Goal: Check status: Check status

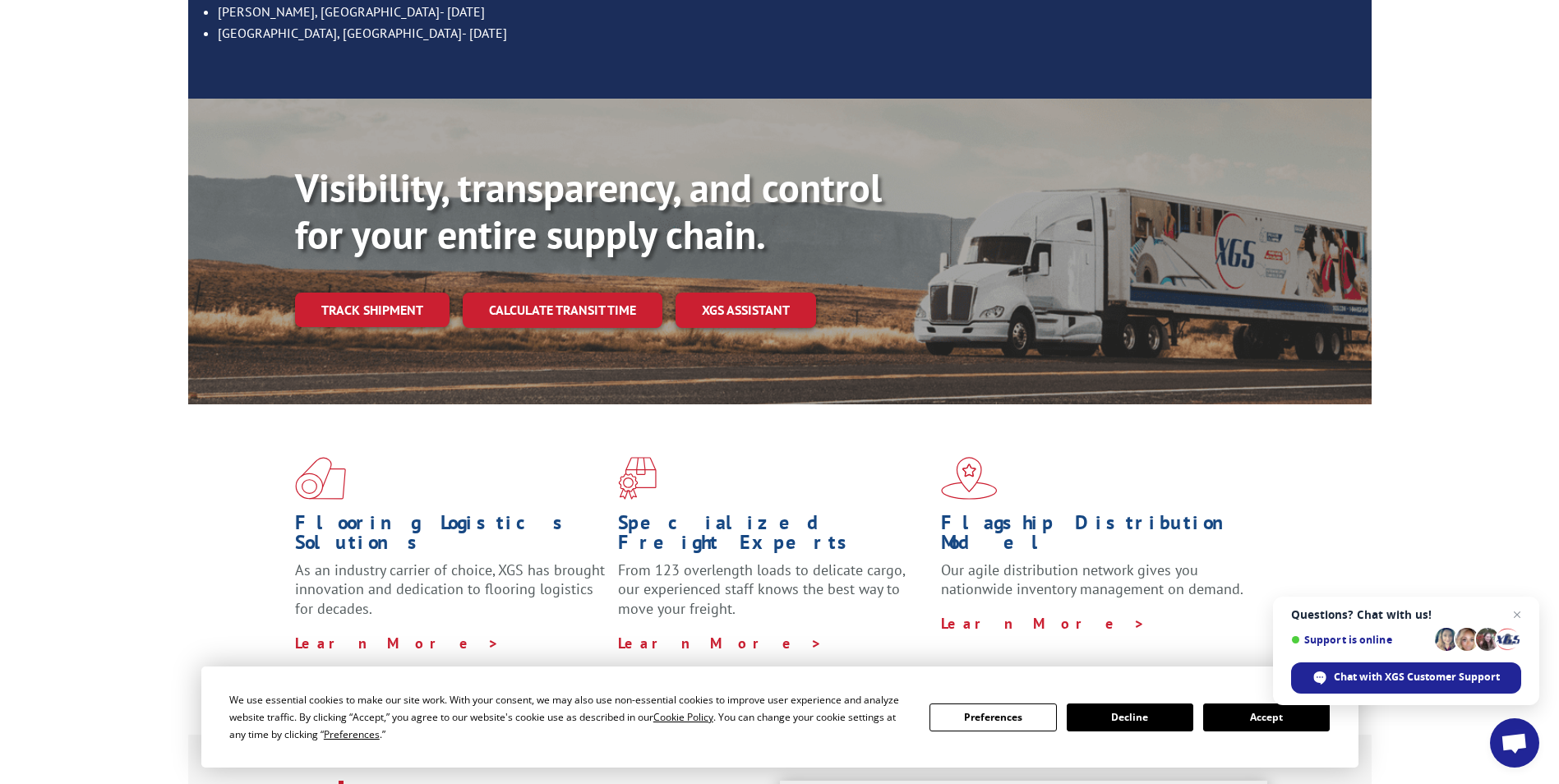
scroll to position [329, 0]
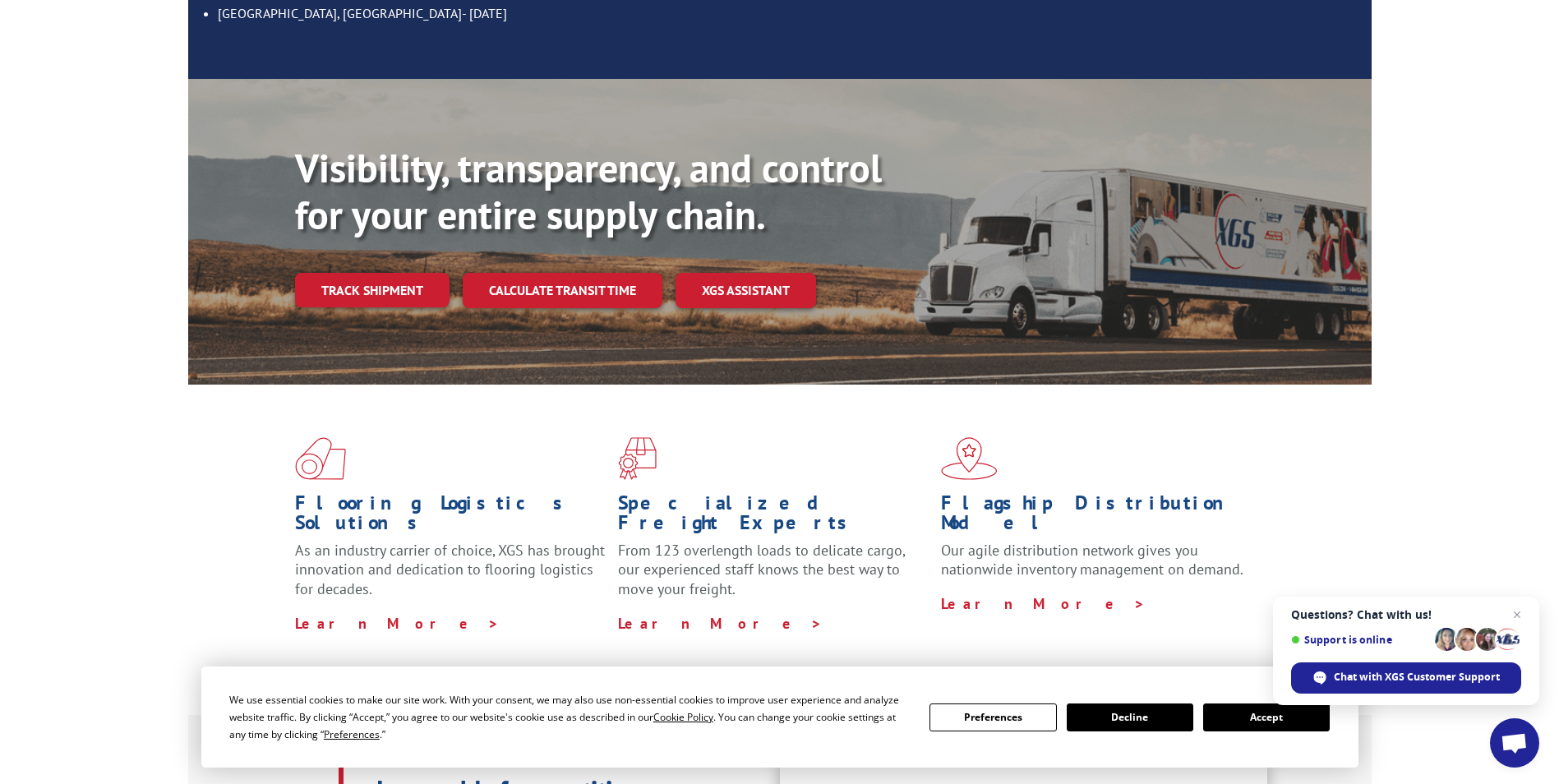
click at [1257, 723] on button "Accept" at bounding box center [1267, 717] width 126 height 28
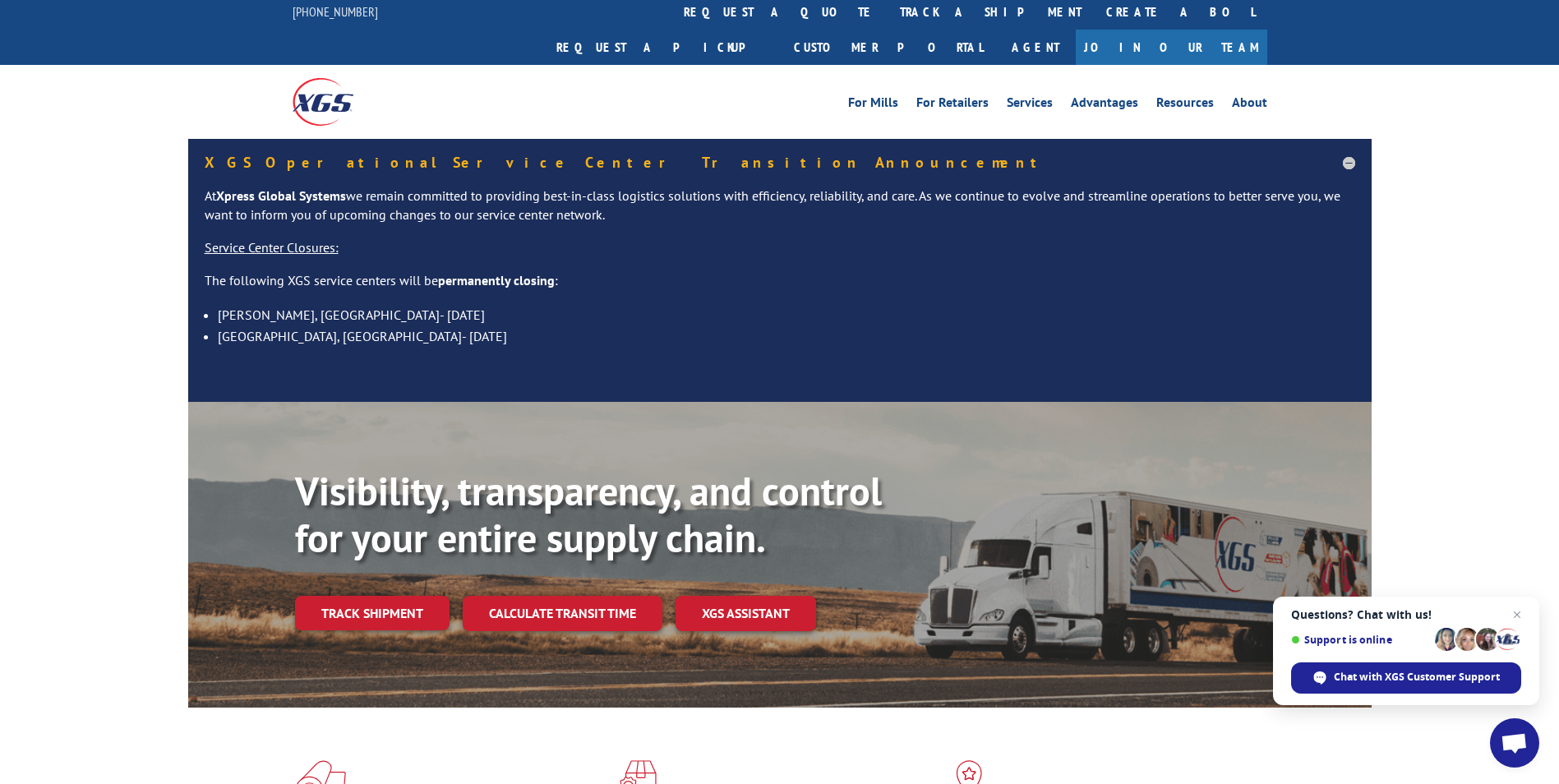
scroll to position [0, 0]
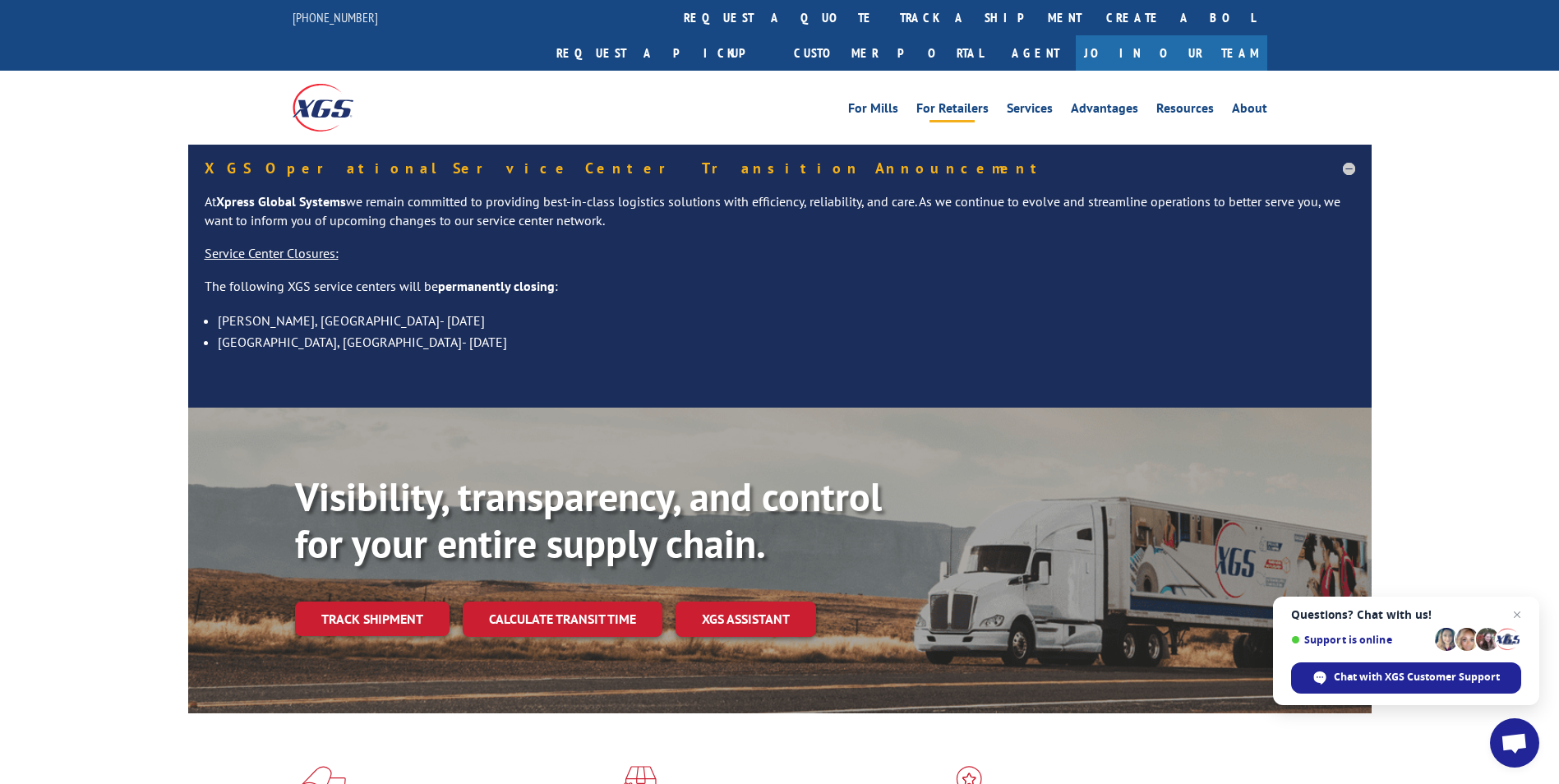
click at [958, 102] on link "For Retailers" at bounding box center [952, 111] width 72 height 18
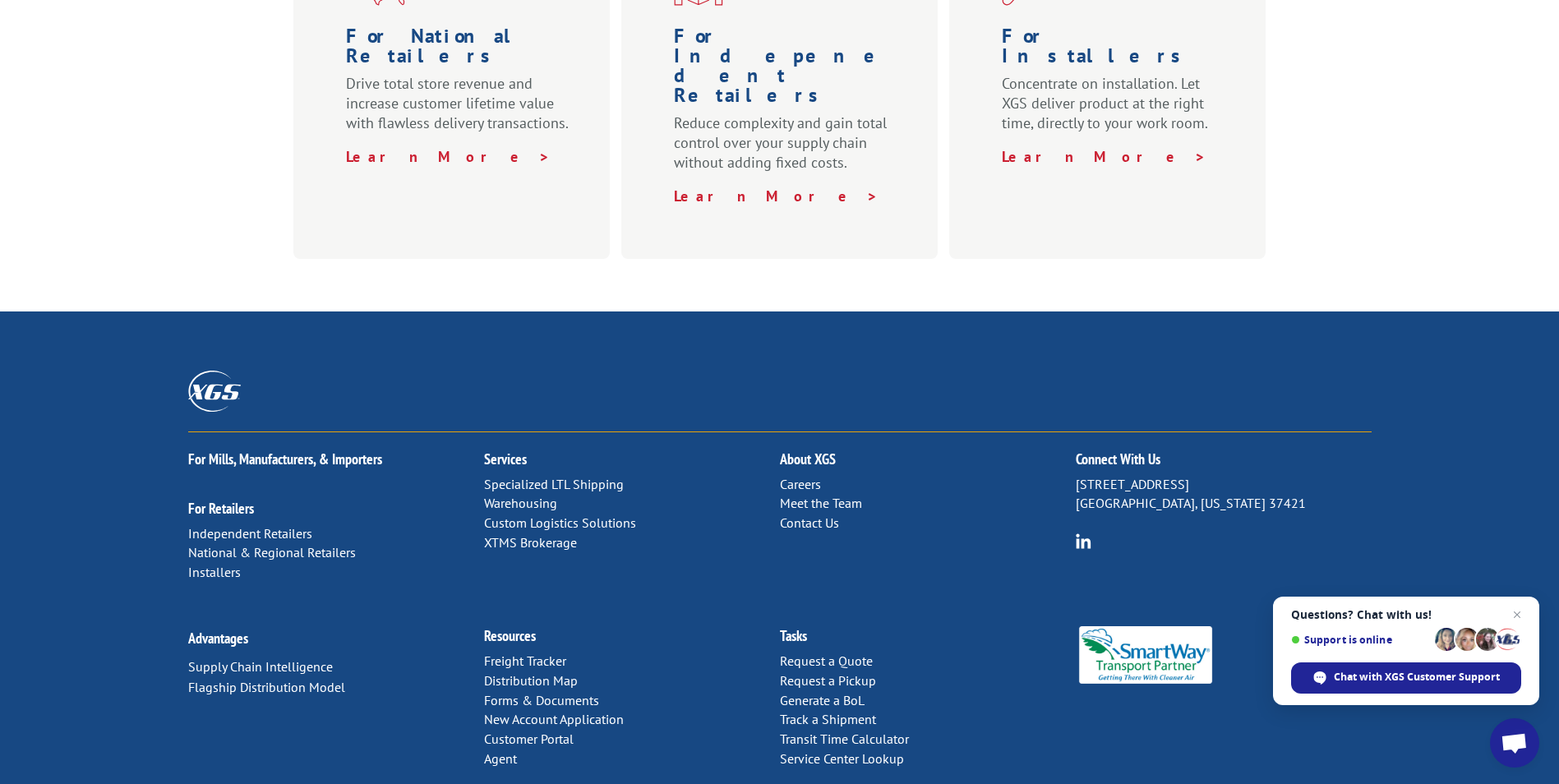
scroll to position [777, 0]
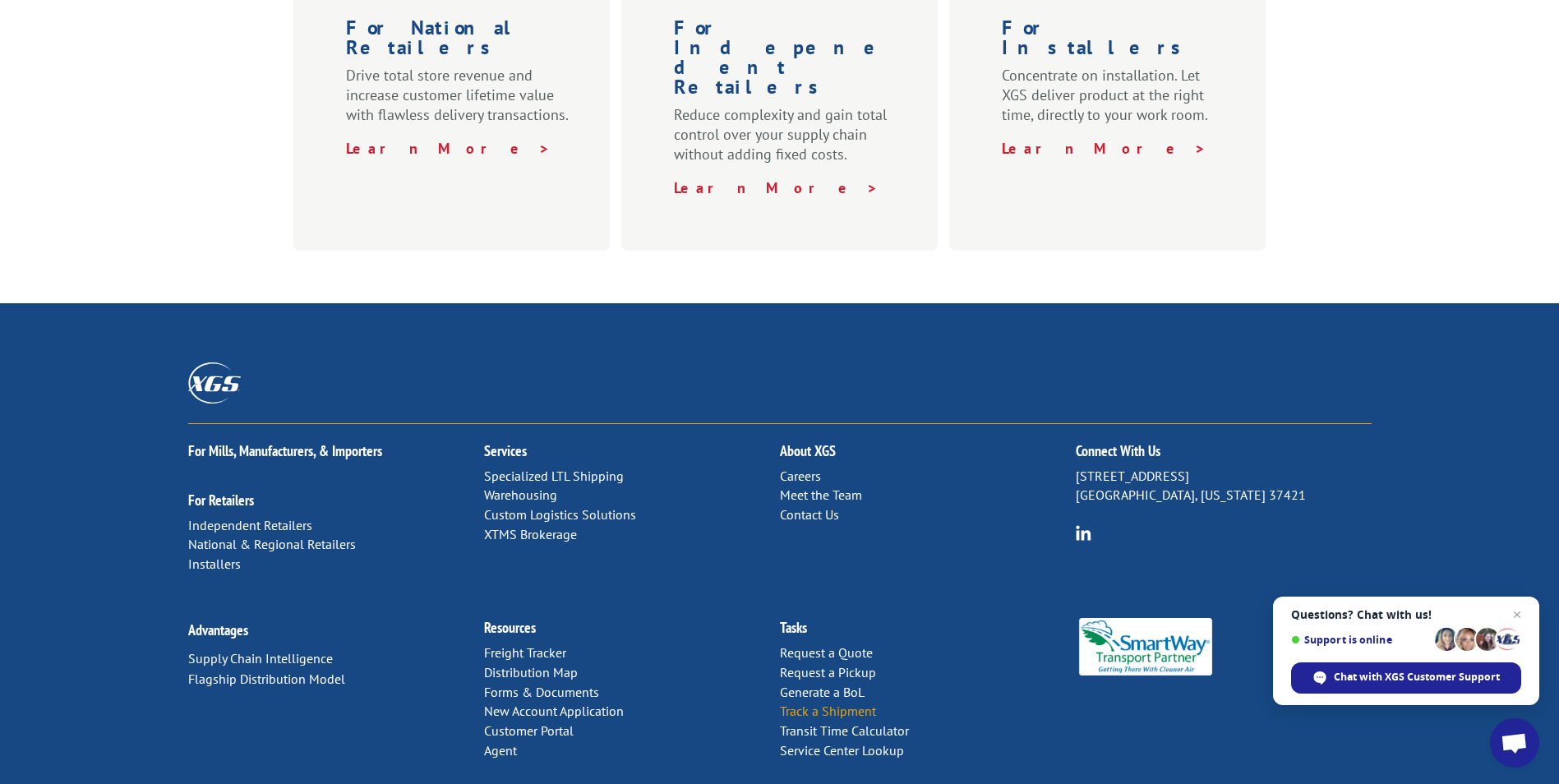
click at [802, 702] on link "Track a Shipment" at bounding box center [828, 710] width 96 height 17
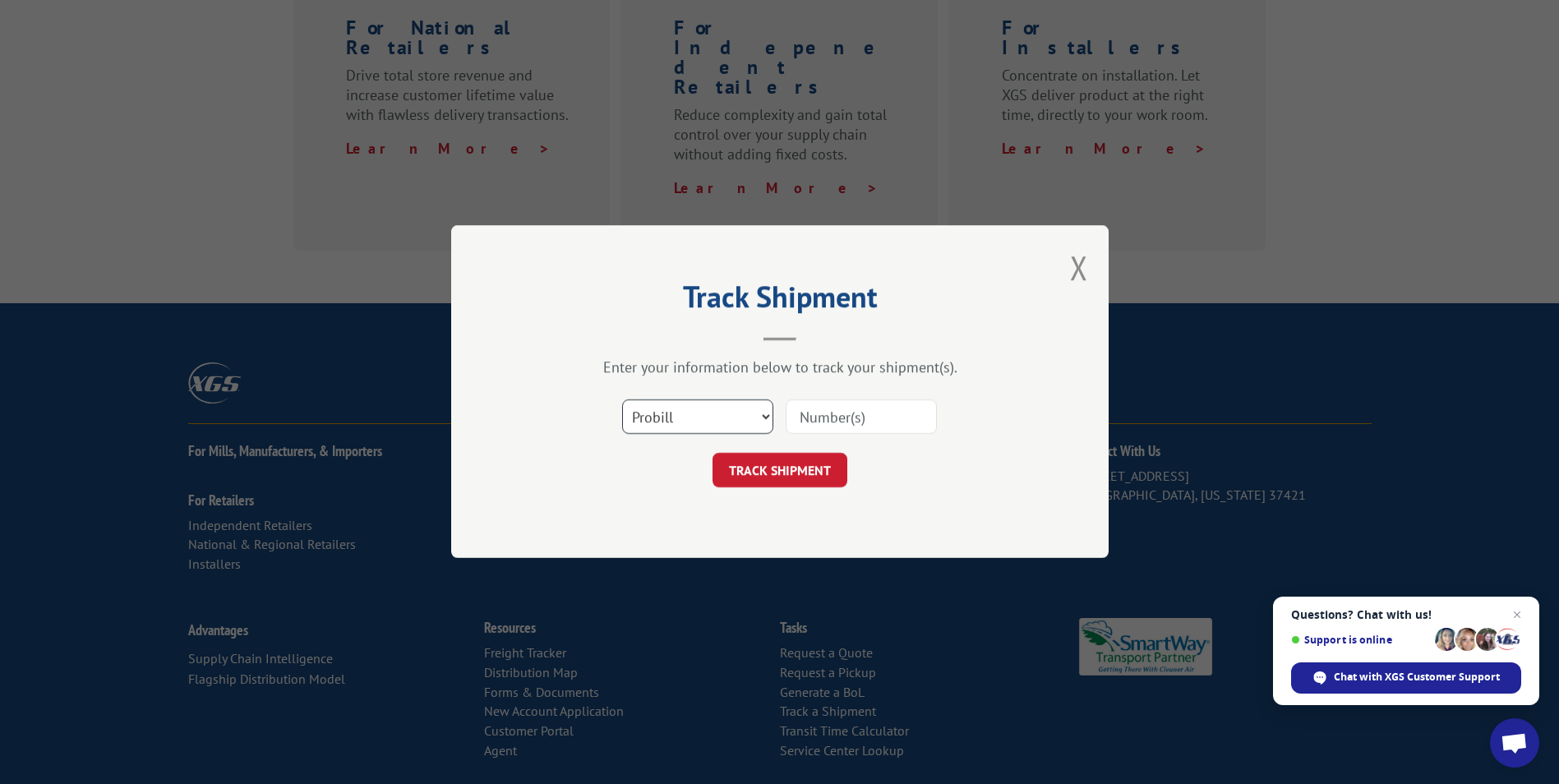
click at [760, 416] on select "Select category... Probill BOL PO" at bounding box center [697, 417] width 151 height 35
select select "bol"
click at [622, 400] on select "Select category... Probill BOL PO" at bounding box center [697, 417] width 151 height 35
click at [886, 416] on input at bounding box center [862, 417] width 151 height 35
type input "439624"
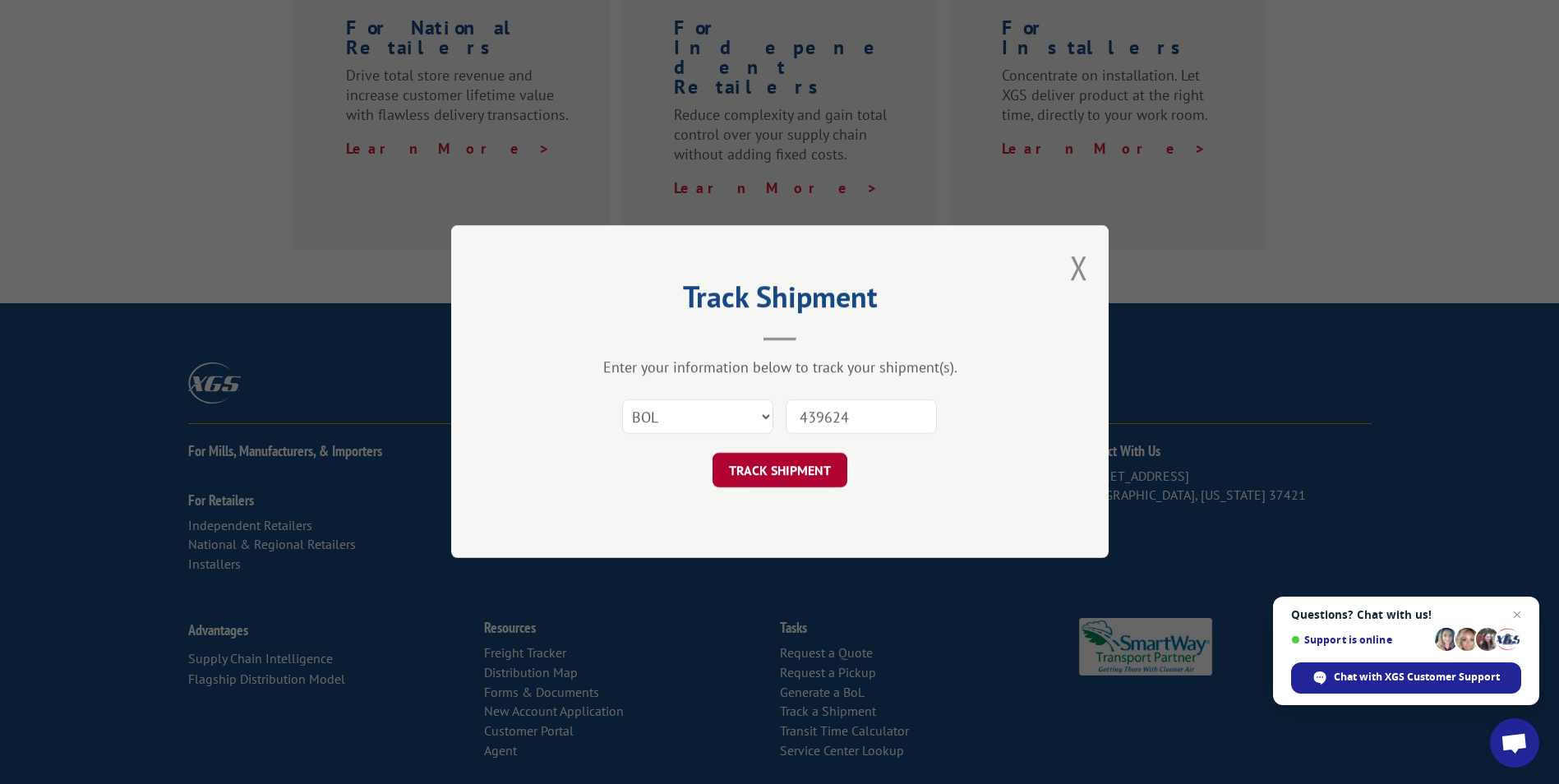
click at [815, 465] on button "TRACK SHIPMENT" at bounding box center [780, 471] width 135 height 35
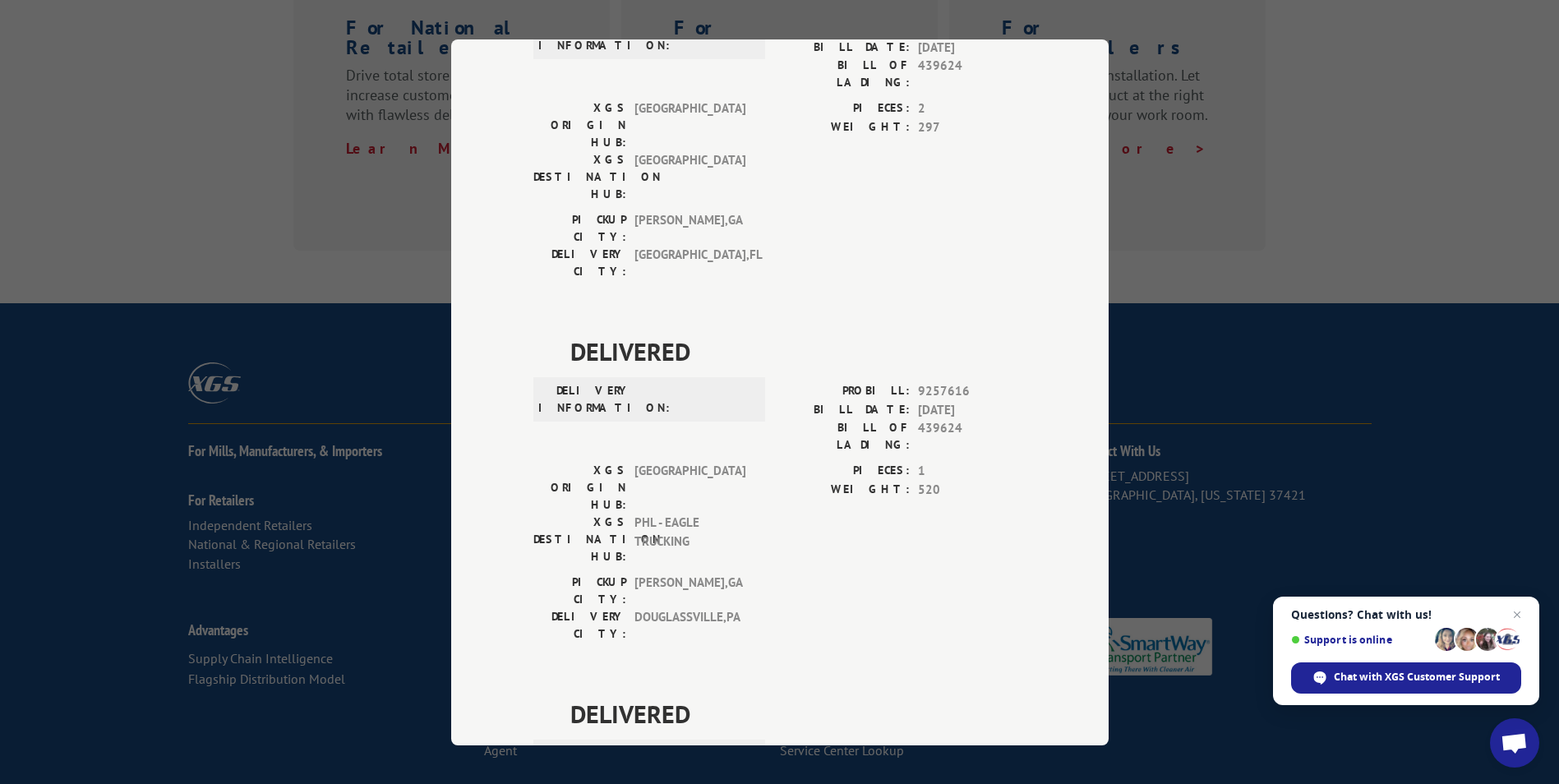
scroll to position [0, 0]
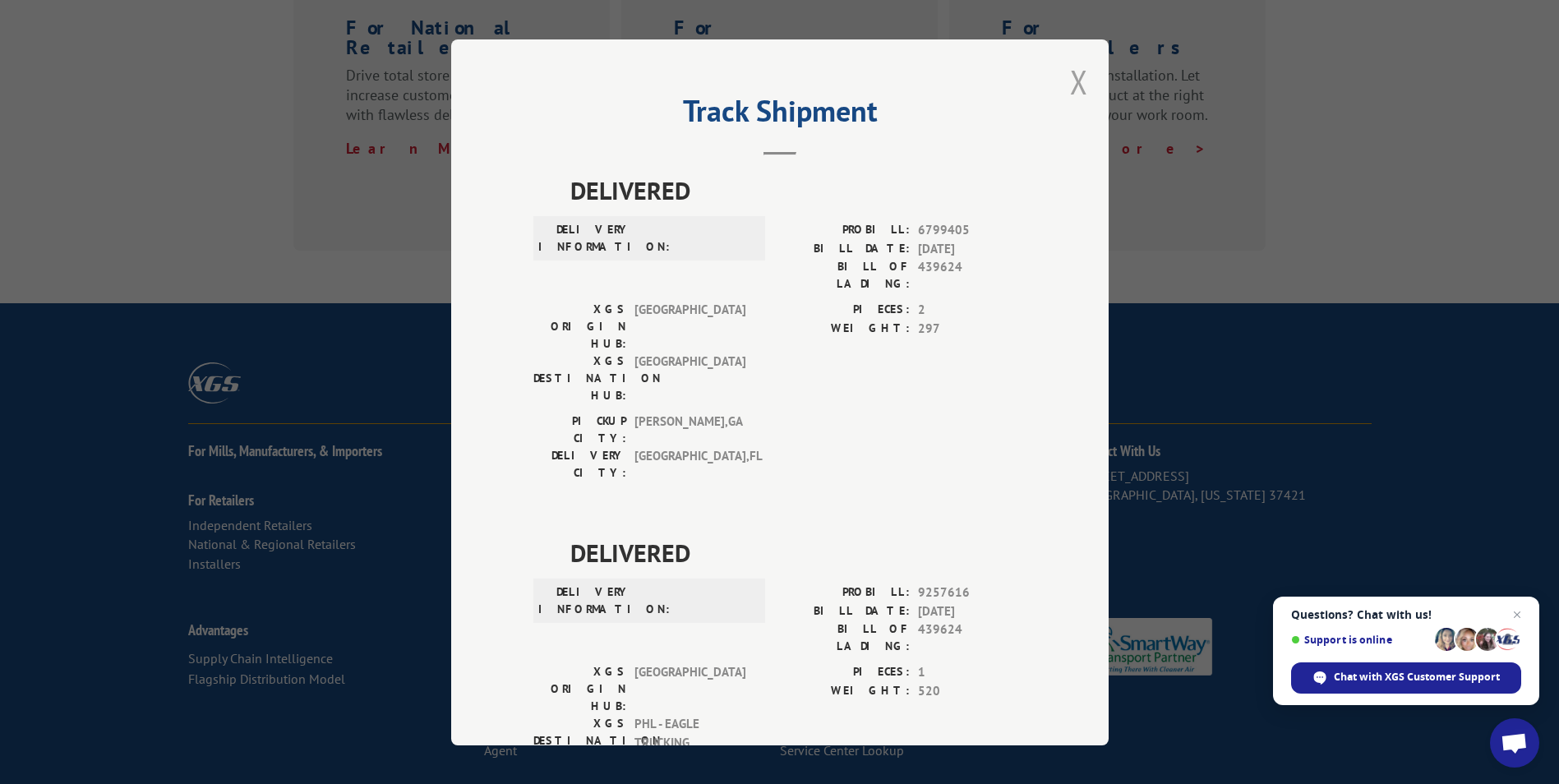
click at [1071, 78] on button "Close modal" at bounding box center [1079, 82] width 18 height 44
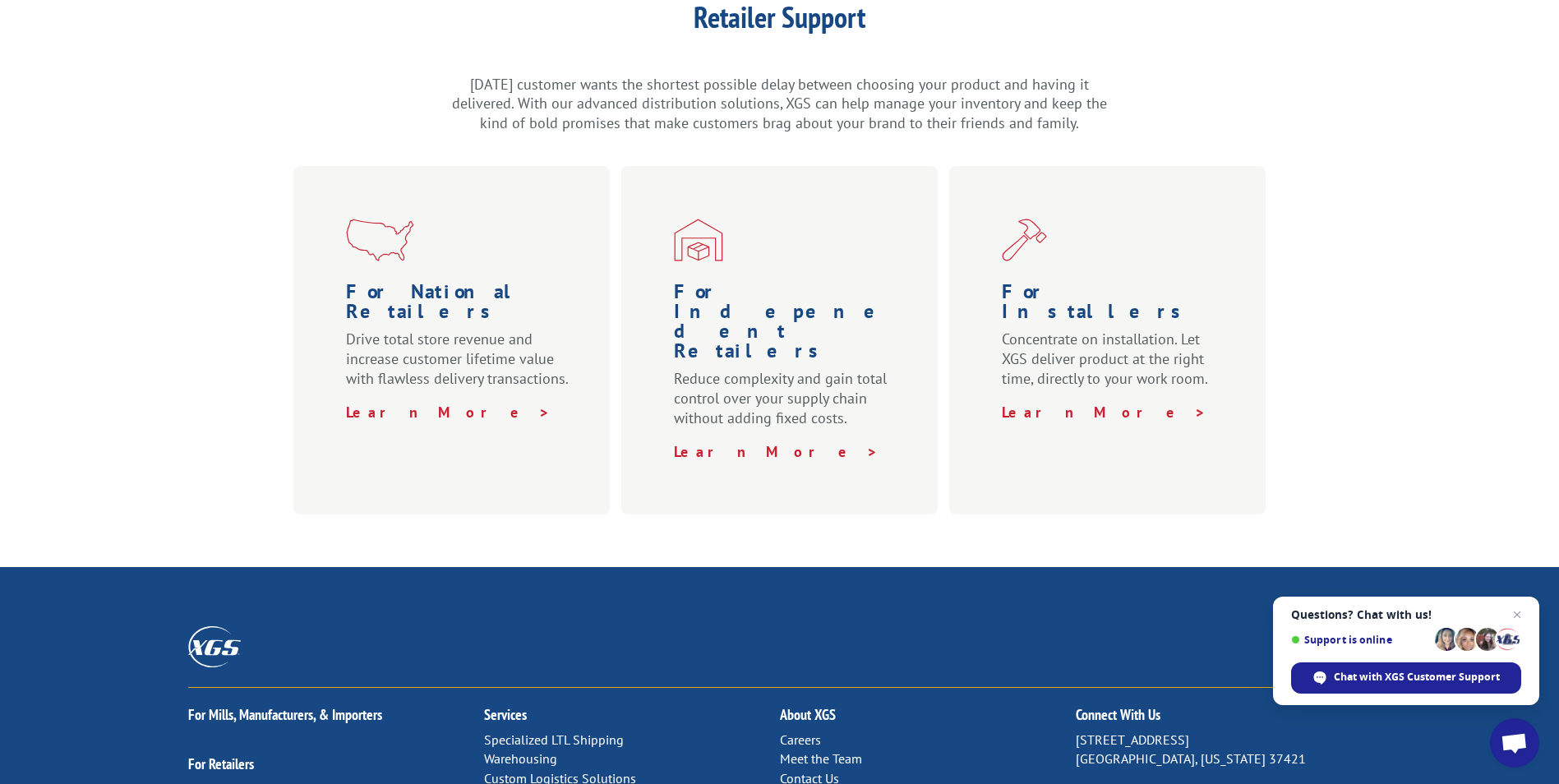
scroll to position [777, 0]
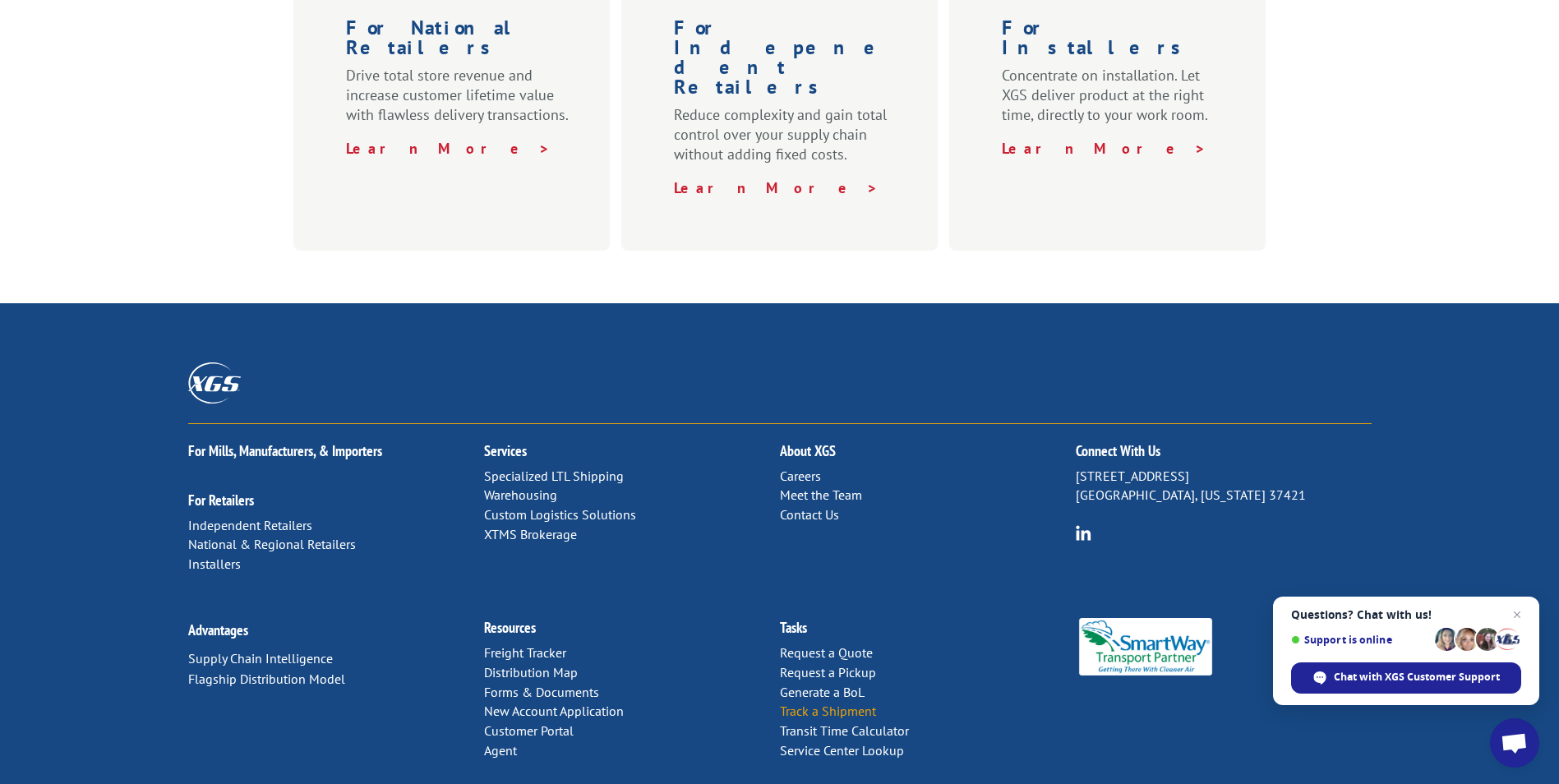
click at [831, 702] on link "Track a Shipment" at bounding box center [828, 710] width 96 height 17
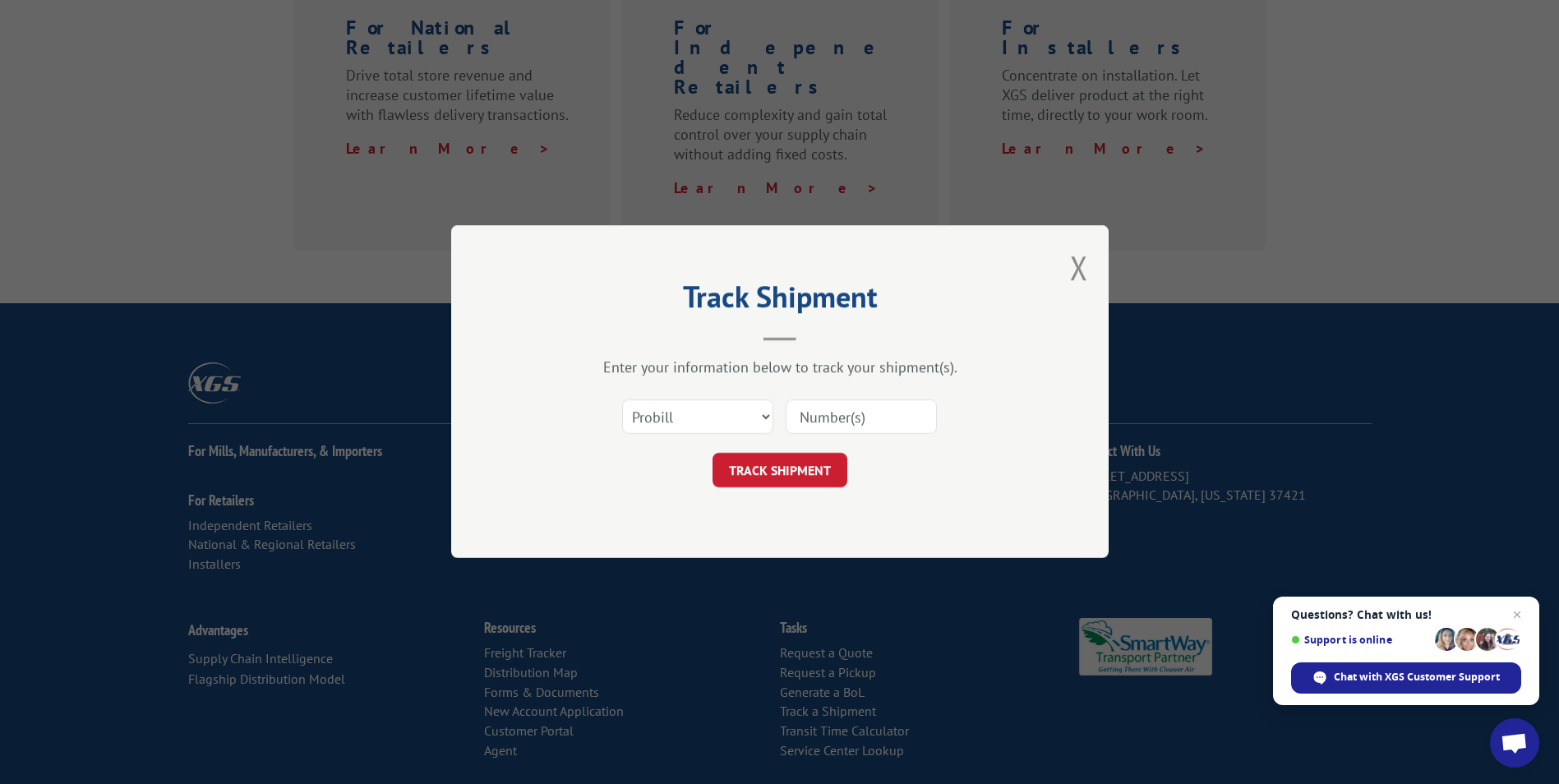
click at [887, 418] on input at bounding box center [862, 417] width 151 height 35
type input "322033795"
click at [780, 476] on button "TRACK SHIPMENT" at bounding box center [780, 471] width 135 height 35
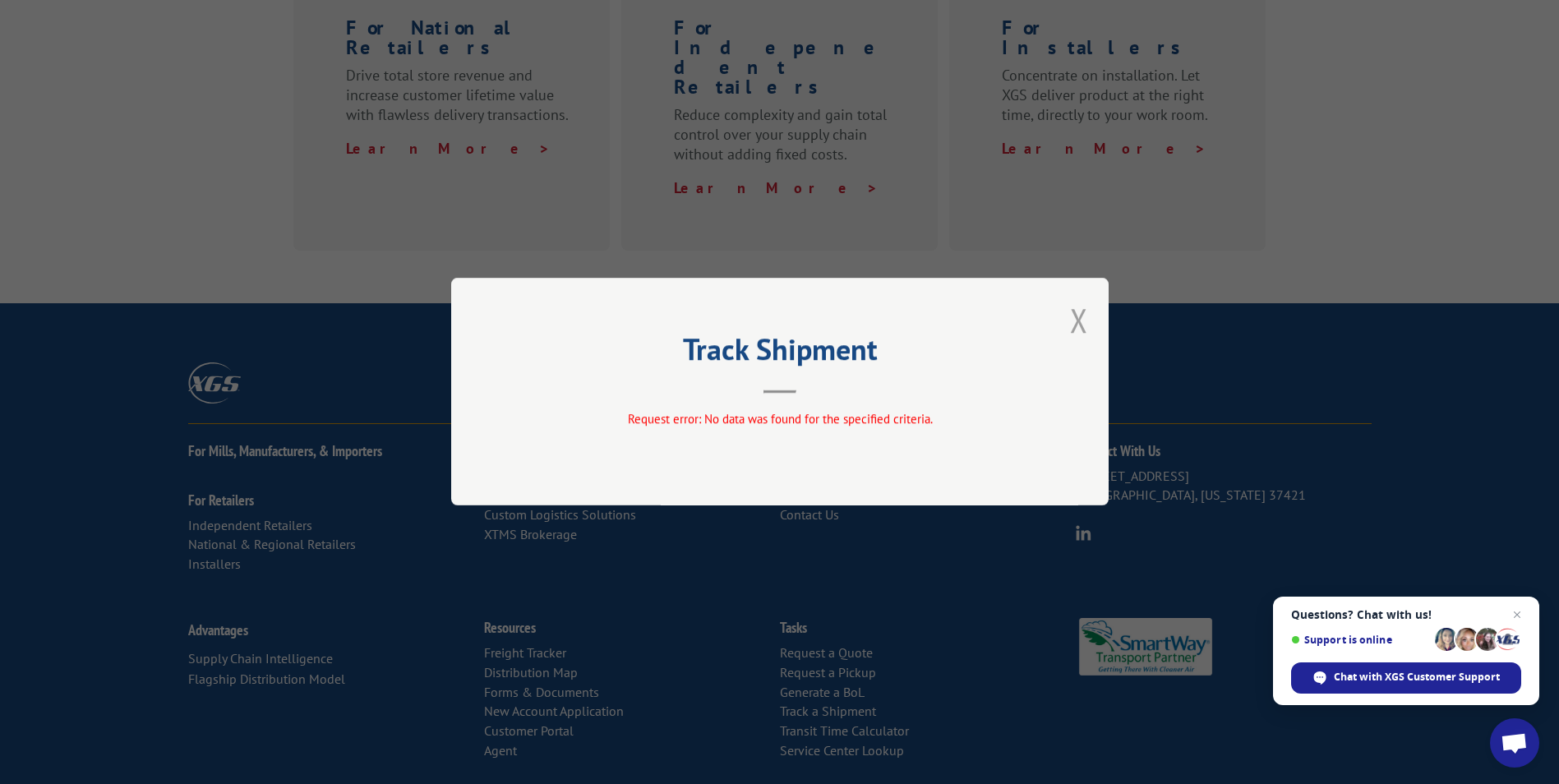
click at [1074, 315] on button "Close modal" at bounding box center [1079, 320] width 18 height 44
